Goal: Complete application form: Complete application form

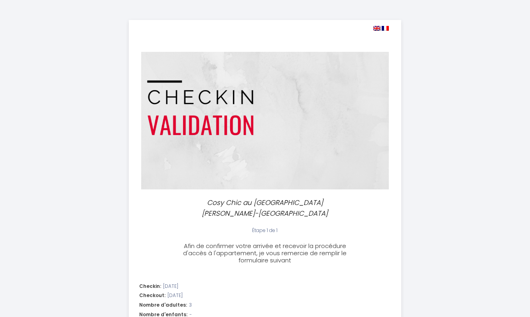
select select
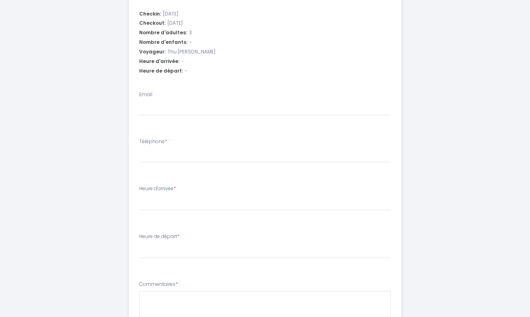
scroll to position [280, 0]
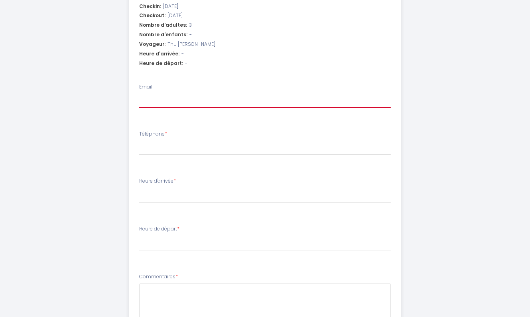
type input "t"
select select
type input "td"
select select
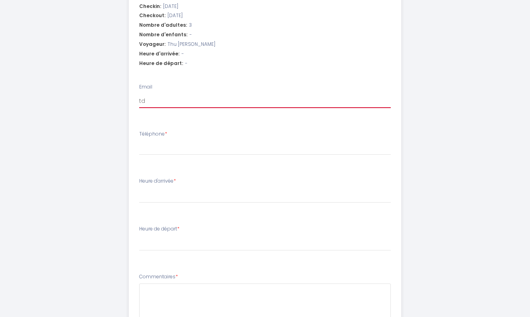
select select
type input "tdn"
select select
type input "[EMAIL_ADDRESS][DOMAIN_NAME]"
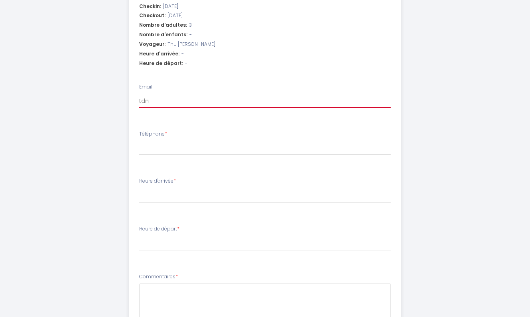
select select
type input "[EMAIL_ADDRESS][DOMAIN_NAME]"
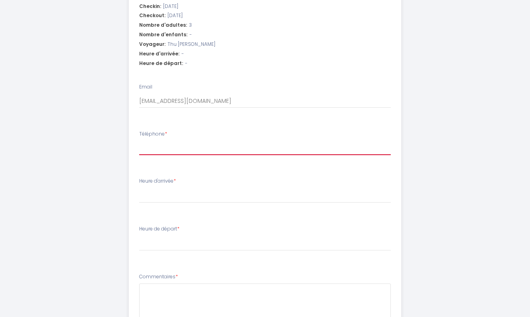
type input "0"
select select
type input "06"
select select
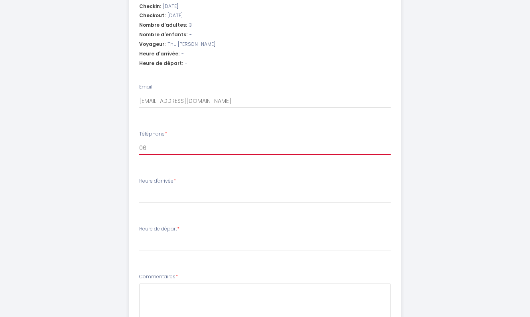
select select
type input "062"
select select
type input "0629"
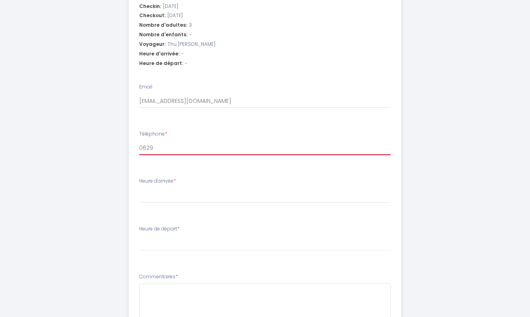
select select
type input "06294"
select select
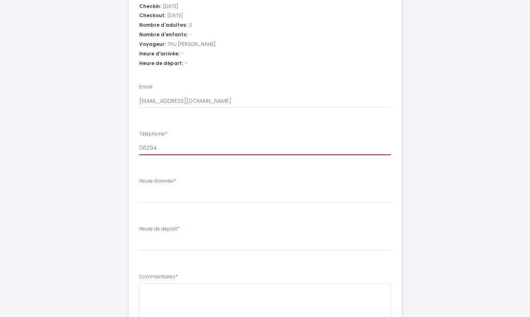
type input "062947"
select select
type input "0629474"
select select
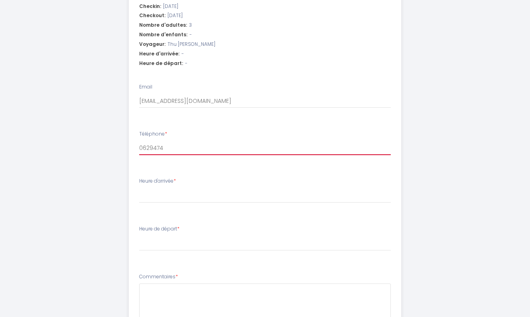
select select
type input "06294749"
select select
type input "062947491"
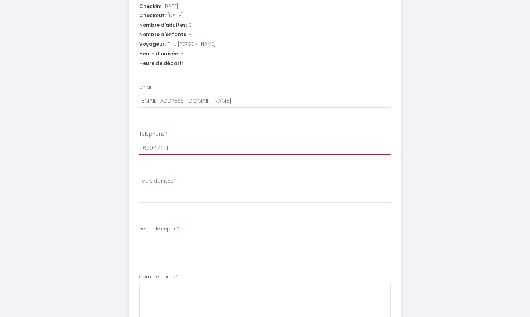
select select
type input "0629474919"
select select
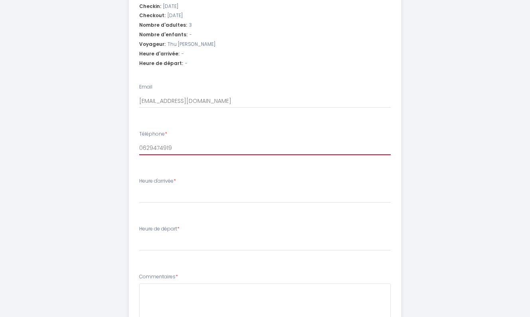
type input "0629474919"
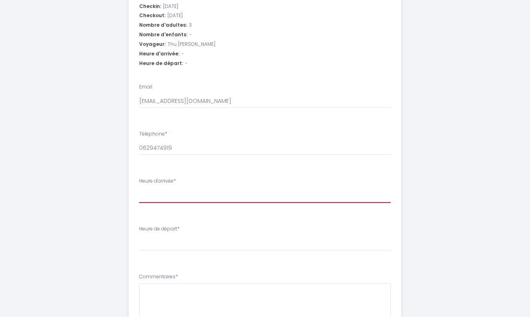
select select "16:00"
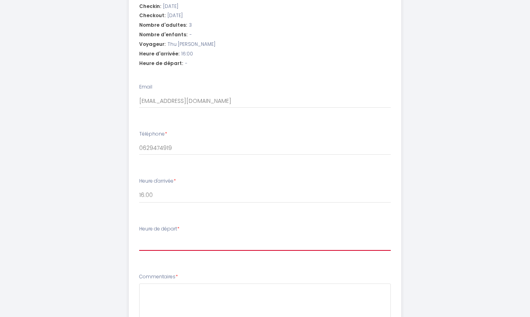
select select "10:00"
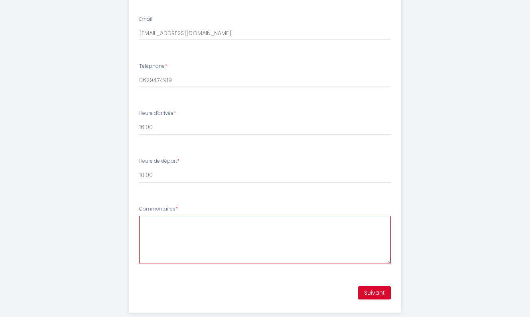
click at [194, 236] on textarea "Commentaires *" at bounding box center [265, 240] width 252 height 48
type textarea "Bonjour, Is it possible to have early"
